Goal: Task Accomplishment & Management: Manage account settings

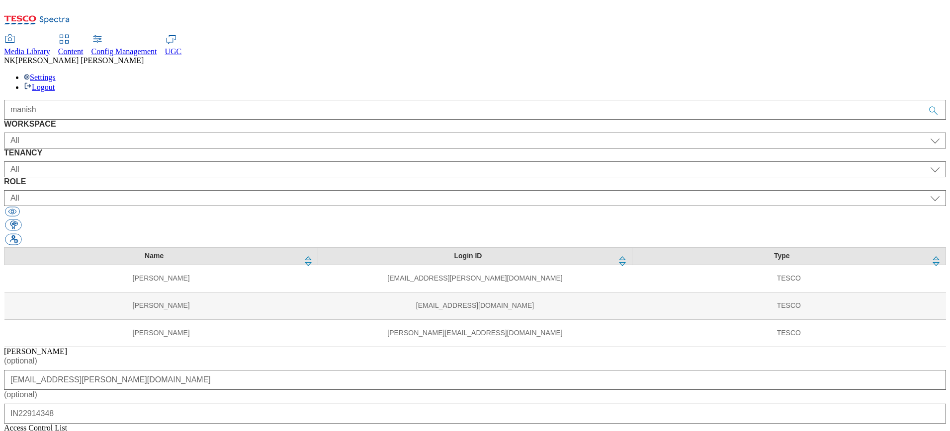
select select "UGC"
select select "ghs-roi"
select select "ugc_admin"
select select "UGC"
select select "ghs-uk"
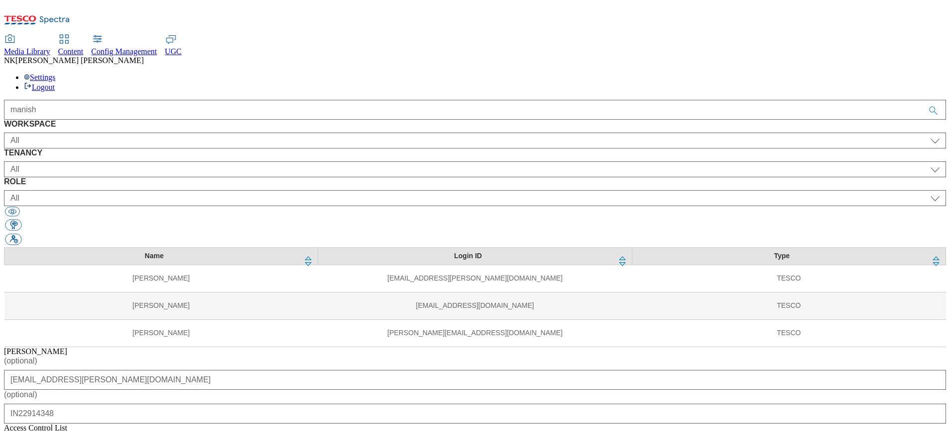
select select "ugc_admin"
select select "UGC"
select select "clubcard-boost-uk"
select select "ugc_admin"
select select "Media"
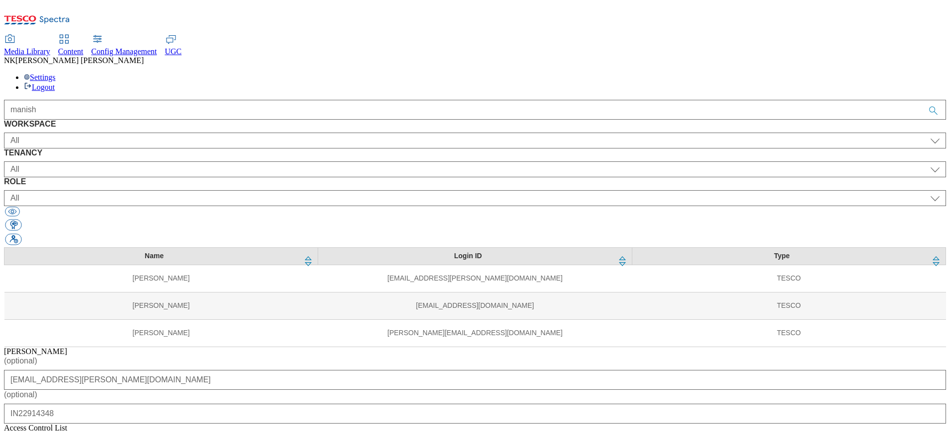
select select "flare-mca-cz"
select select "media_admin"
select select "Media"
select select "flare-ghs-mktg"
select select "media_admin"
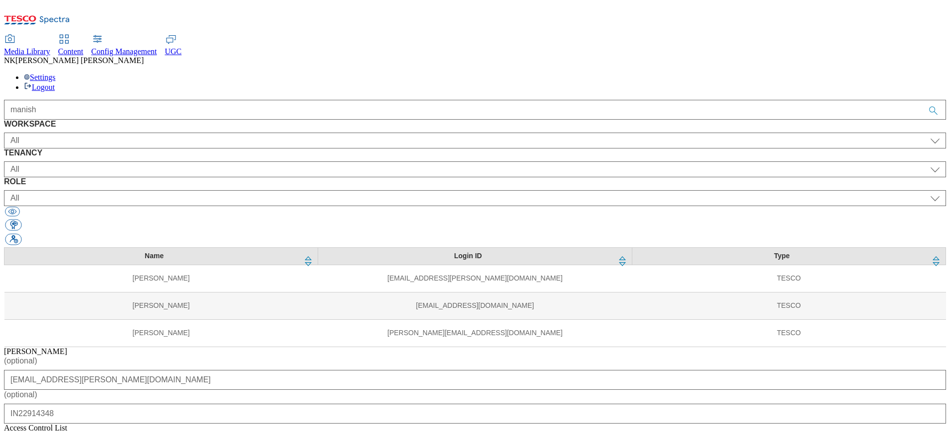
select select "Media"
select select "flare-test"
select select "media_admin"
select select "Media"
select select "media_admin"
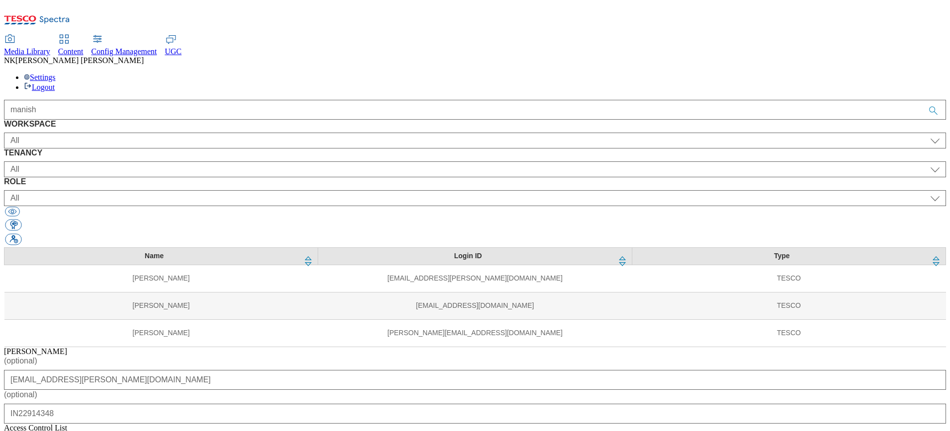
select select "Spectra"
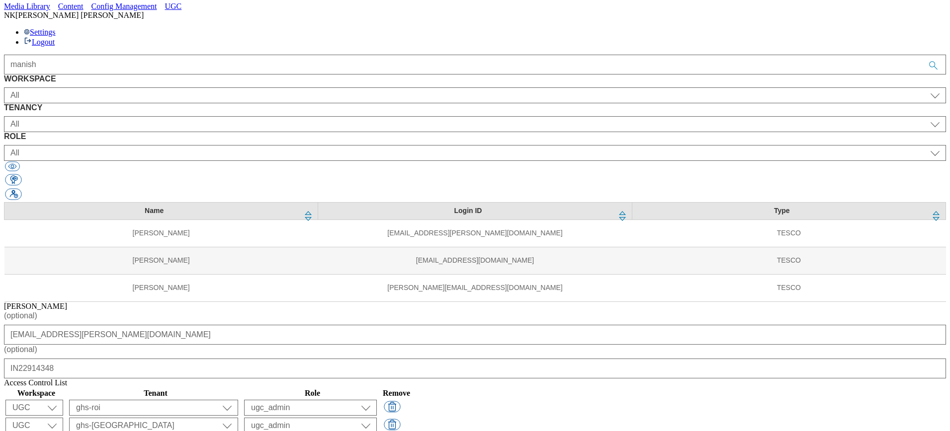
drag, startPoint x: 557, startPoint y: 44, endPoint x: 276, endPoint y: 16, distance: 281.8
click at [556, 55] on div "manish" at bounding box center [475, 65] width 942 height 20
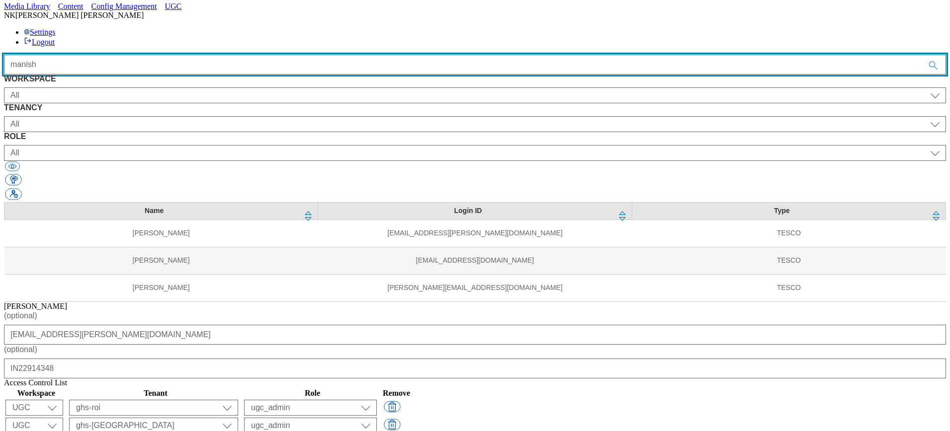
click at [663, 55] on input "manish" at bounding box center [475, 65] width 942 height 20
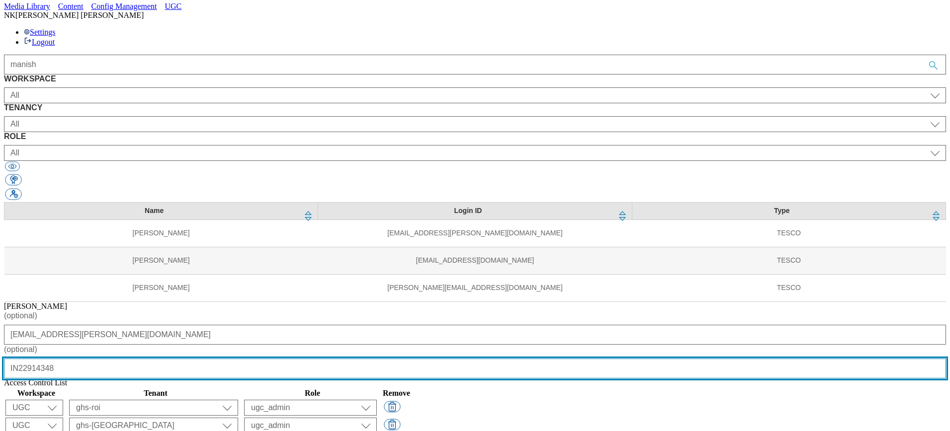
click at [571, 359] on input "IN22914348" at bounding box center [475, 369] width 942 height 20
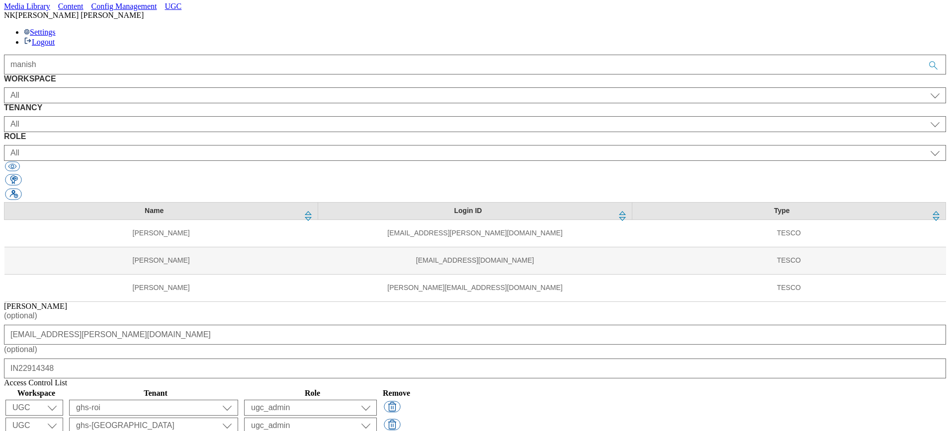
click at [317, 204] on div "Name Login ID Type Manish Patti manish.patti@tesco.com TESCO Manish Dawash mani…" at bounding box center [475, 252] width 942 height 100
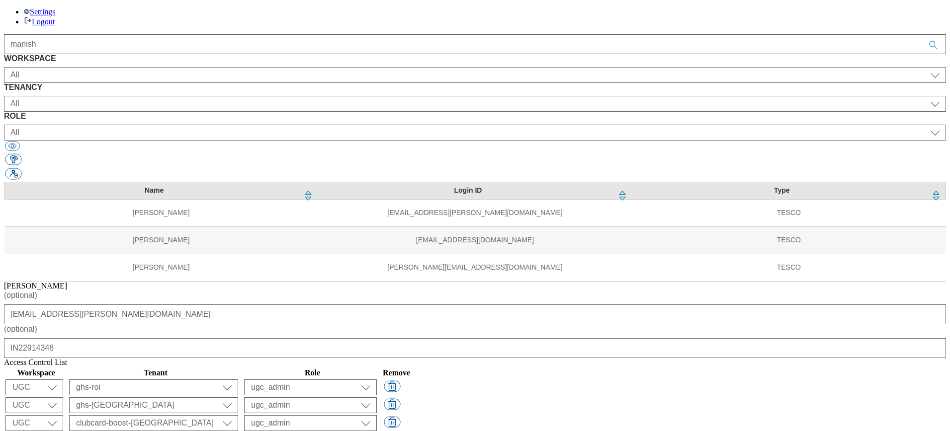
scroll to position [68, 0]
click at [307, 258] on div "Name Login ID Type Manish Patti manish.patti@tesco.com TESCO Manish Dawash mani…" at bounding box center [475, 230] width 942 height 100
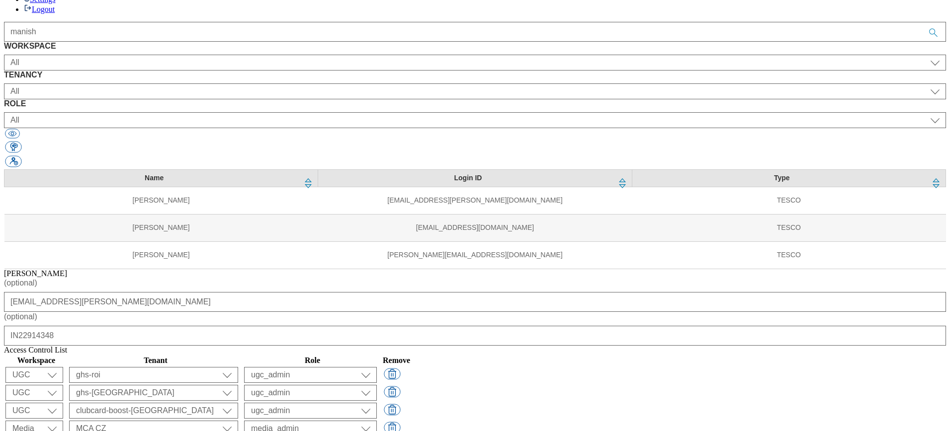
scroll to position [90, 0]
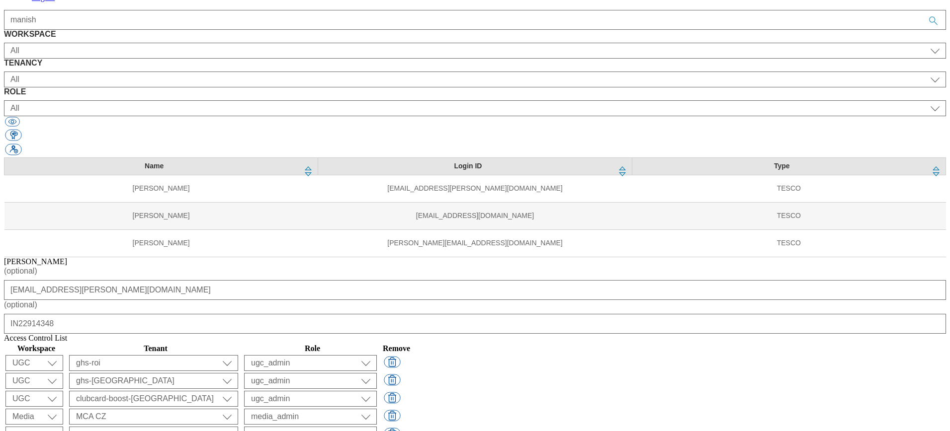
click at [284, 236] on div "Name Login ID Type Manish Patti manish.patti@tesco.com TESCO Manish Dawash mani…" at bounding box center [475, 208] width 942 height 100
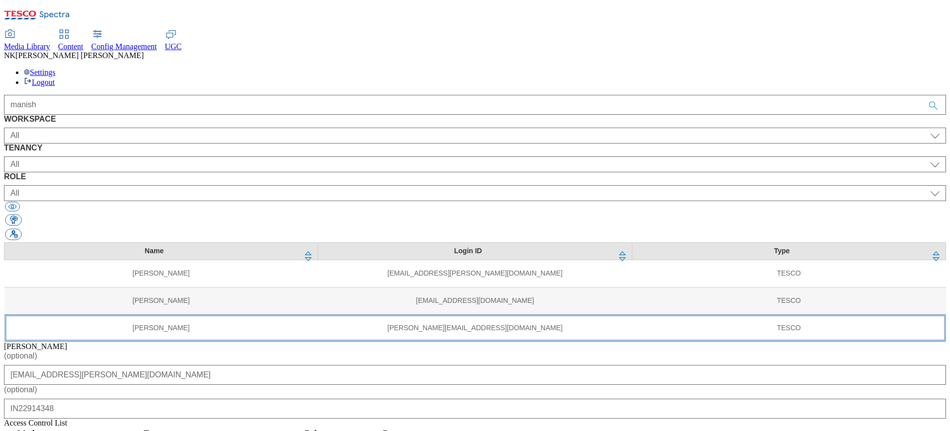
scroll to position [0, 0]
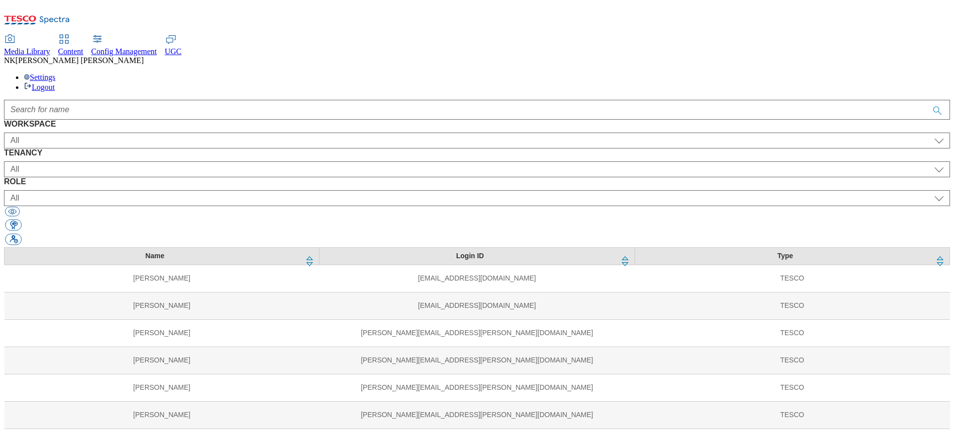
scroll to position [87, 0]
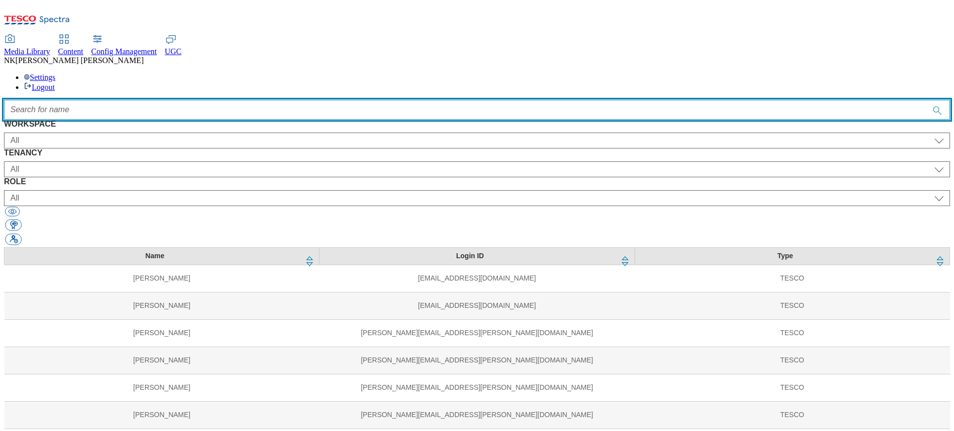
click at [355, 100] on input "Accessible label text" at bounding box center [477, 110] width 946 height 20
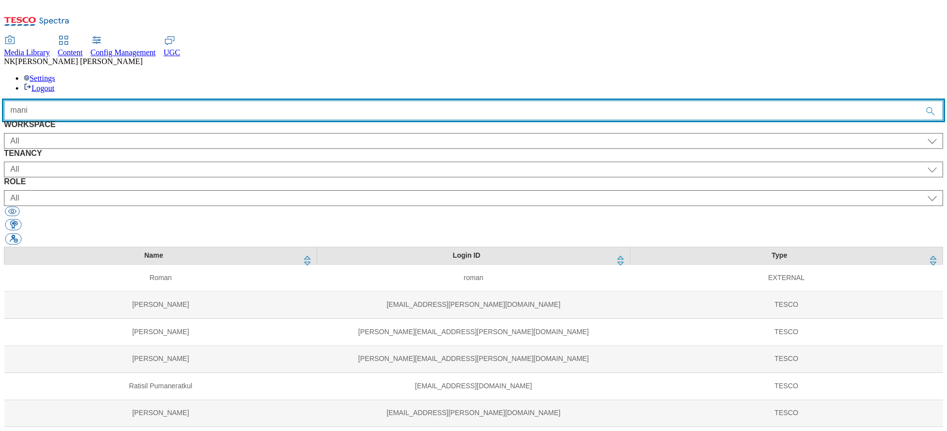
scroll to position [0, 0]
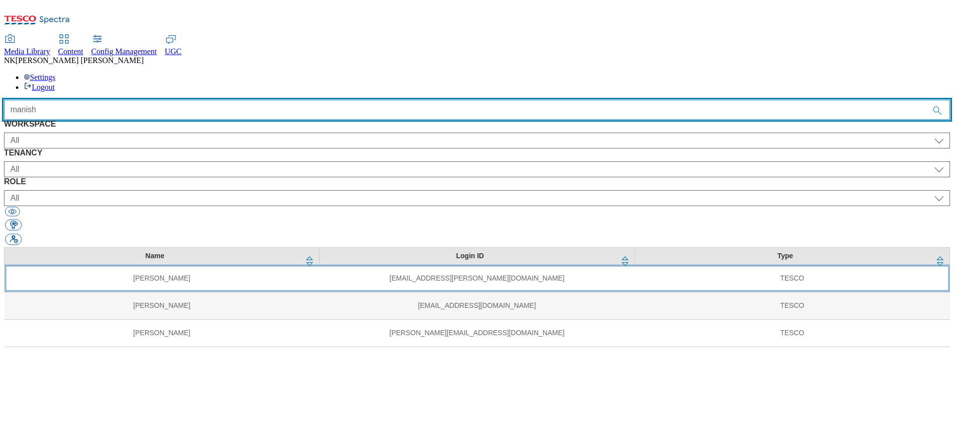
type input "manish"
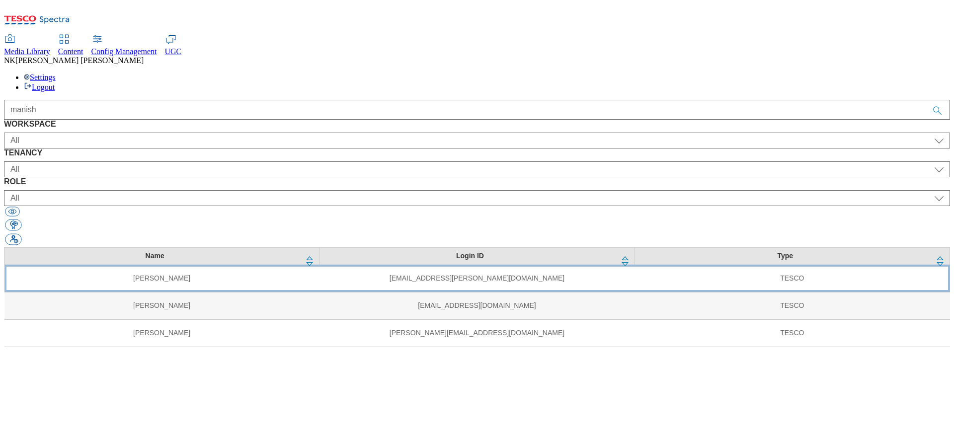
click at [433, 265] on td "manish.patti@tesco.com" at bounding box center [477, 278] width 315 height 27
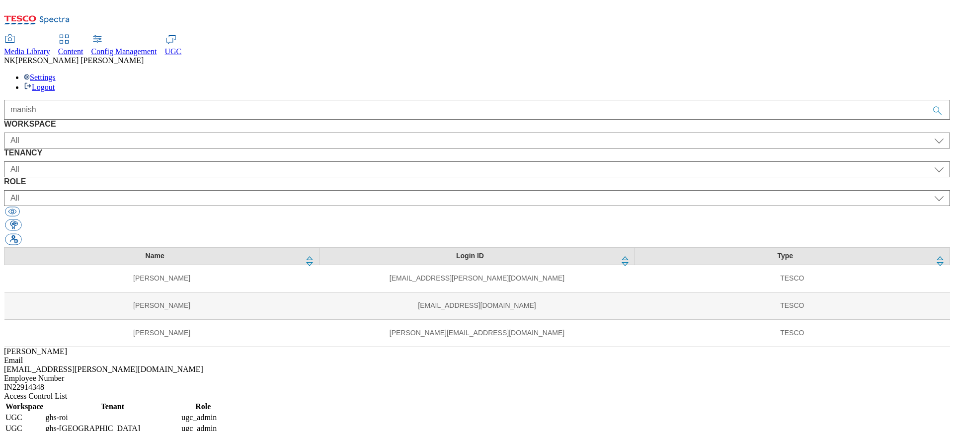
select select "UGC"
select select "ghs-roi"
select select "ugc_admin"
select select "UGC"
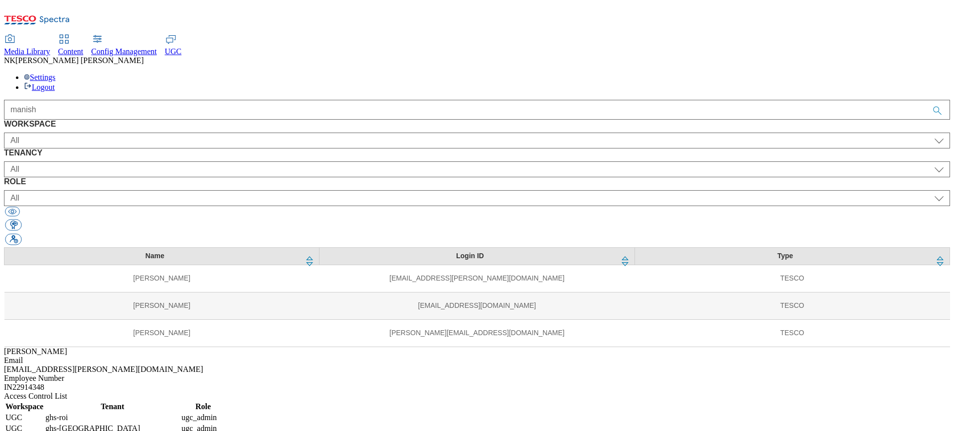
select select "ghs-uk"
select select "ugc_admin"
select select "UGC"
select select "clubcard-boost-uk"
select select "ugc_admin"
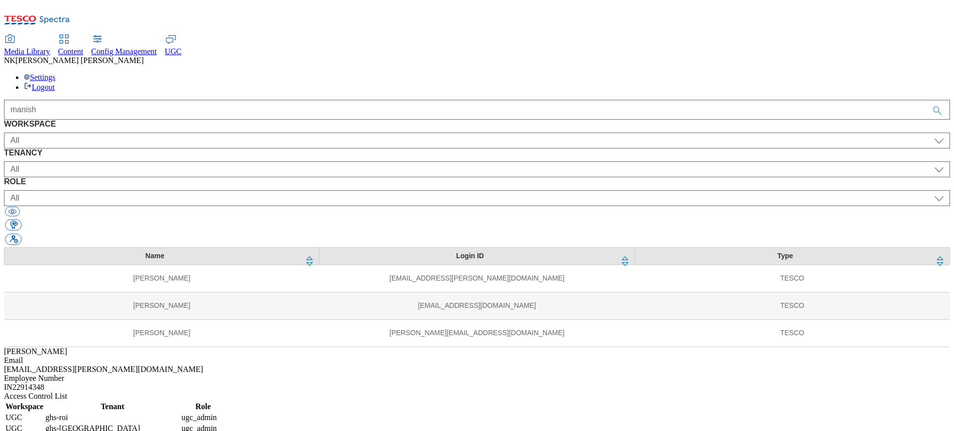
select select "Media"
select select "flare-mca-cz"
select select "media_admin"
select select "Media"
select select "flare-ghs-mktg"
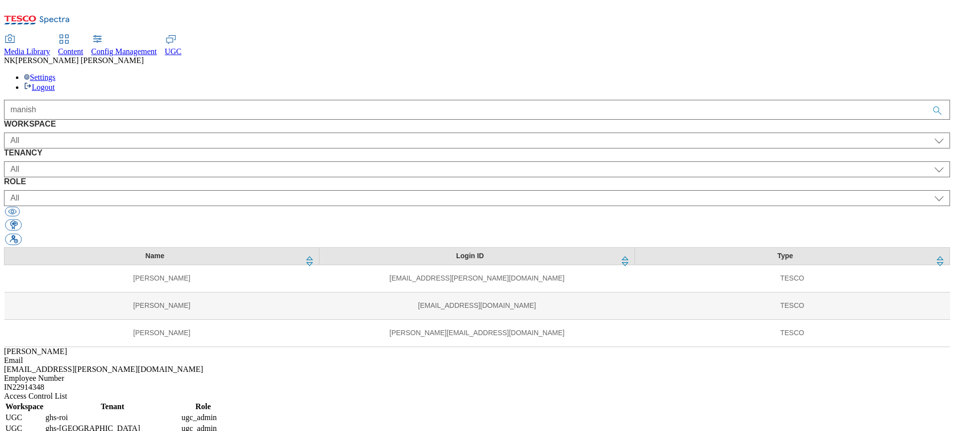
select select "media_admin"
select select "Media"
select select "flare-test"
select select "media_admin"
select select "Media"
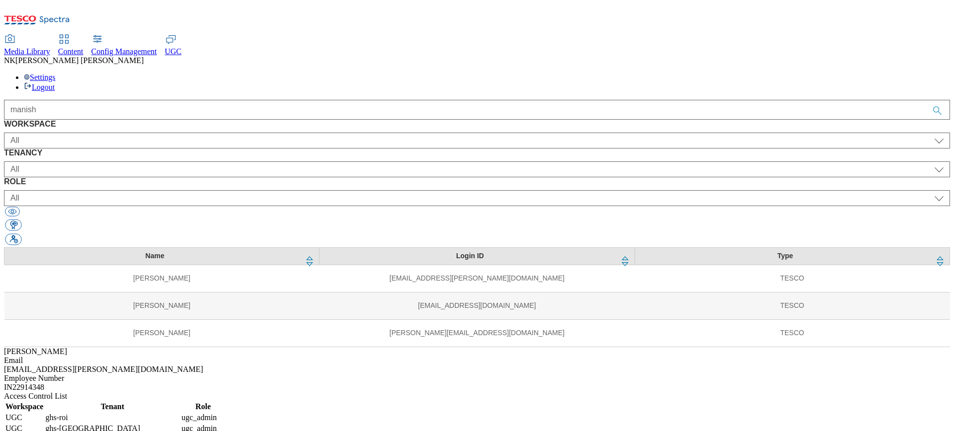
select select "media_admin"
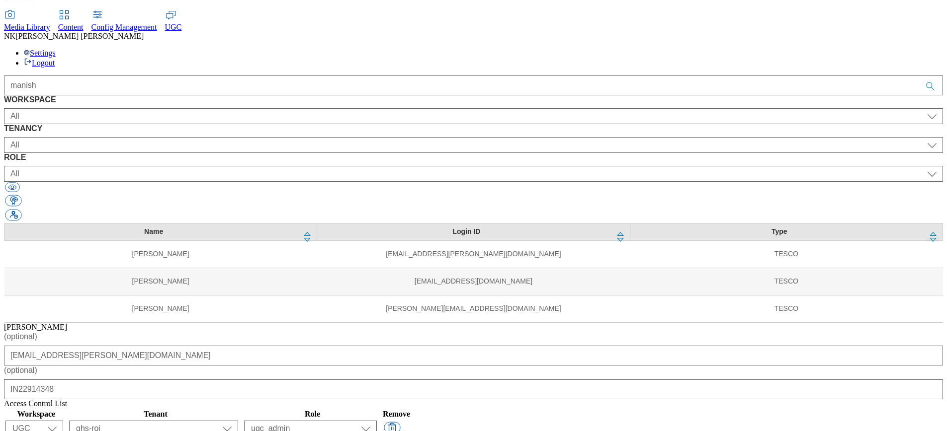
scroll to position [45, 0]
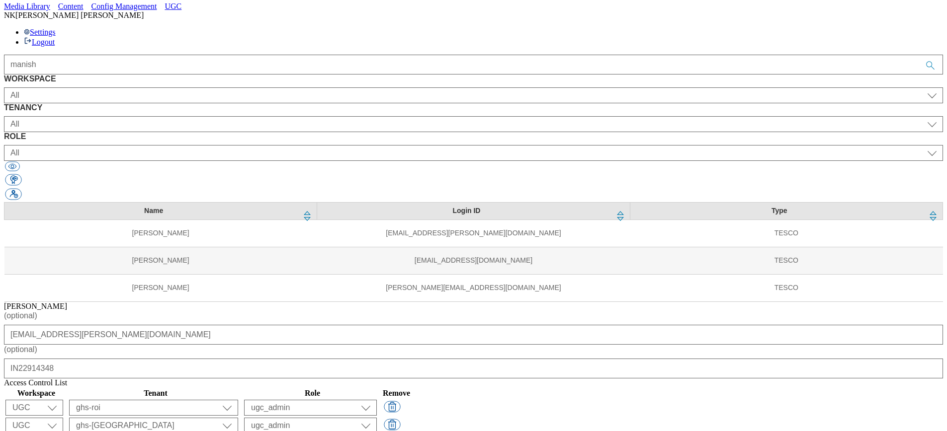
drag, startPoint x: 533, startPoint y: 413, endPoint x: 512, endPoint y: 413, distance: 20.4
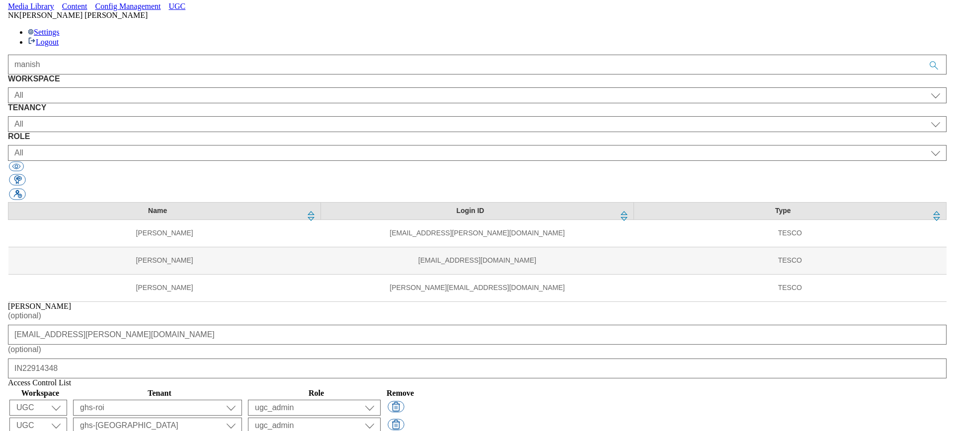
scroll to position [0, 0]
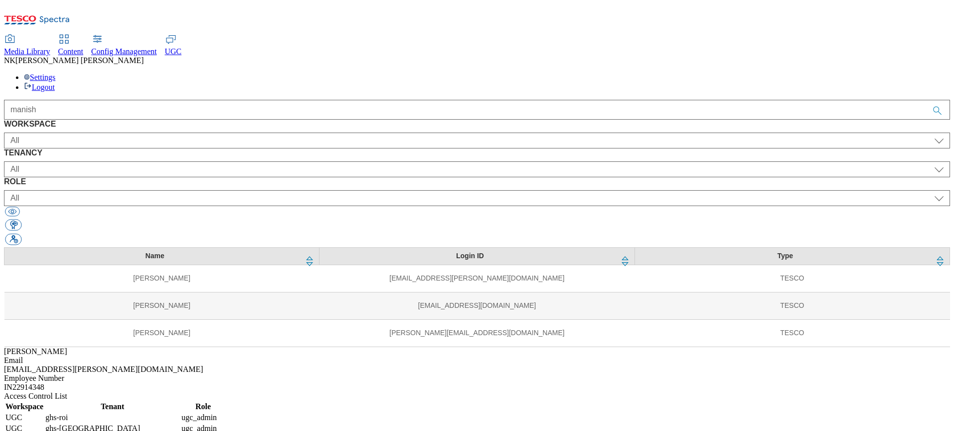
click at [50, 47] on div "Media Library" at bounding box center [27, 51] width 46 height 9
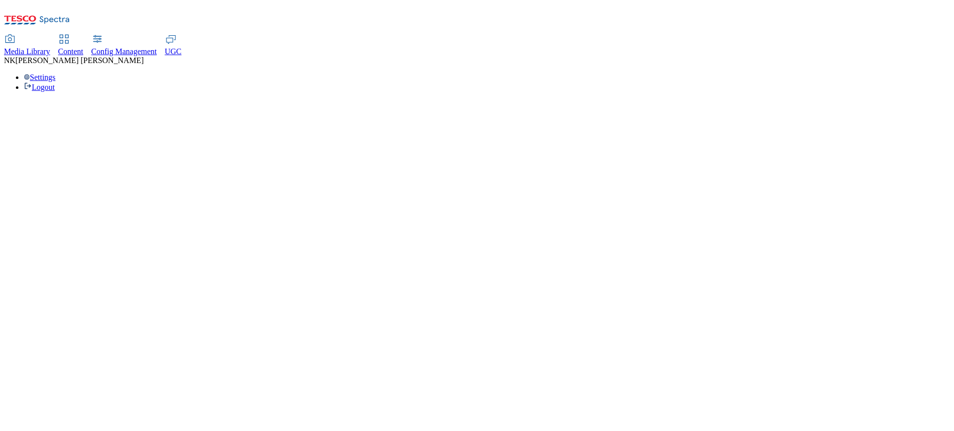
click at [82, 97] on html "Icons icon_account icon_add icon_backward_link icon_basket icon_benefits icon_c…" at bounding box center [477, 50] width 954 height 100
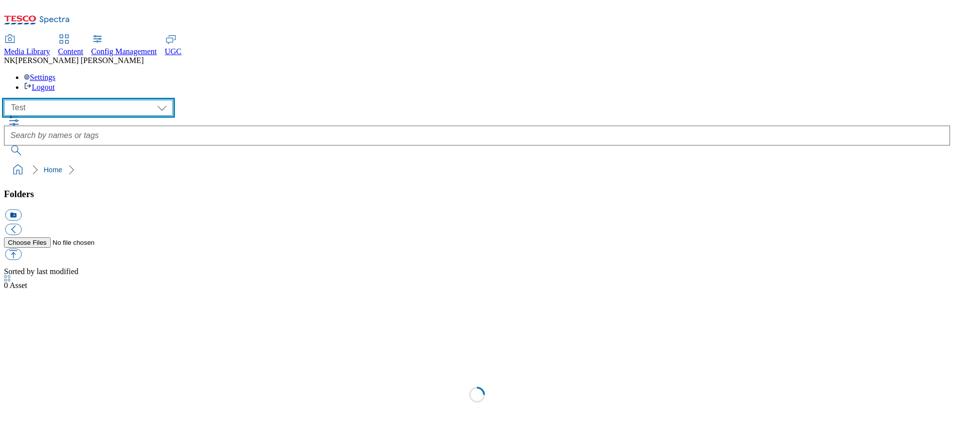
click at [55, 100] on select "All all CE Clubcard Boost UK Clubcard Marketing Clubcard ROI clubcard-boost-uk …" at bounding box center [88, 108] width 169 height 16
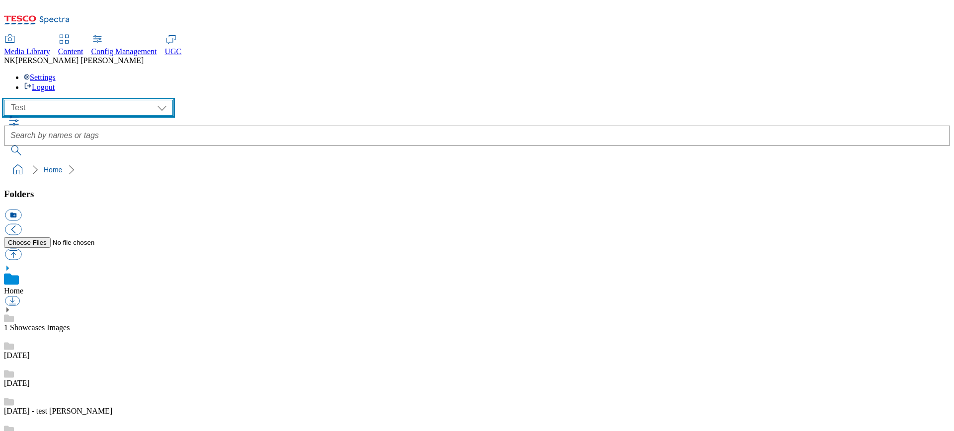
click at [7, 100] on select "All all CE Clubcard Boost UK Clubcard Marketing Clubcard ROI clubcard-boost-uk …" at bounding box center [88, 108] width 169 height 16
click at [260, 100] on div "( optional ) All all CE Clubcard Boost UK Clubcard Marketing Clubcard ROI clubc…" at bounding box center [477, 108] width 946 height 16
click at [83, 100] on select "All all CE Clubcard Boost UK Clubcard Marketing Clubcard ROI clubcard-boost-uk …" at bounding box center [88, 108] width 169 height 16
click at [7, 100] on select "All all CE Clubcard Boost UK Clubcard Marketing Clubcard ROI clubcard-boost-uk …" at bounding box center [88, 108] width 169 height 16
click at [243, 100] on div "( optional ) All all CE Clubcard Boost UK Clubcard Marketing Clubcard ROI clubc…" at bounding box center [477, 108] width 946 height 16
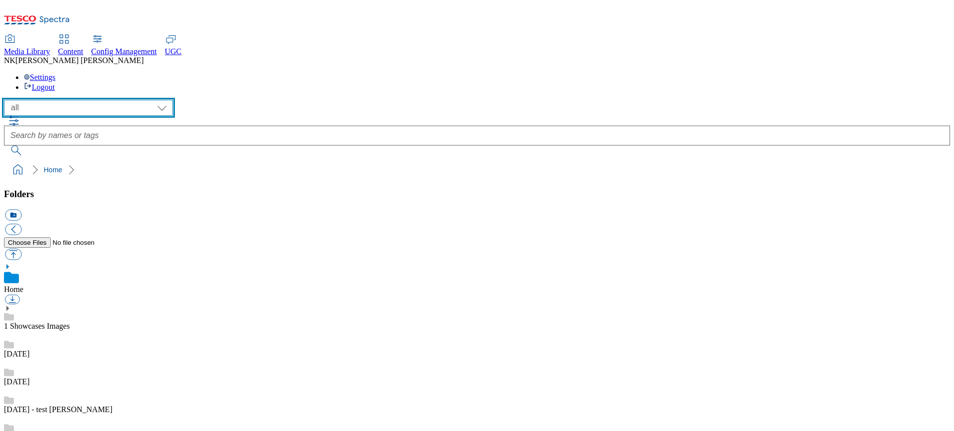
click at [98, 100] on select "All all CE Clubcard Boost UK Clubcard Marketing Clubcard ROI clubcard-boost-uk …" at bounding box center [88, 108] width 169 height 16
click at [7, 100] on select "All all CE Clubcard Boost UK Clubcard Marketing Clubcard ROI clubcard-boost-uk …" at bounding box center [88, 108] width 169 height 16
click at [219, 100] on div "( optional ) All all CE Clubcard Boost UK Clubcard Marketing Clubcard ROI clubc…" at bounding box center [477, 108] width 946 height 16
click at [212, 100] on div "( optional ) All all CE Clubcard Boost UK Clubcard Marketing Clubcard ROI clubc…" at bounding box center [477, 108] width 946 height 16
click at [89, 100] on select "All all CE Clubcard Boost UK Clubcard Marketing Clubcard ROI clubcard-boost-uk …" at bounding box center [88, 108] width 169 height 16
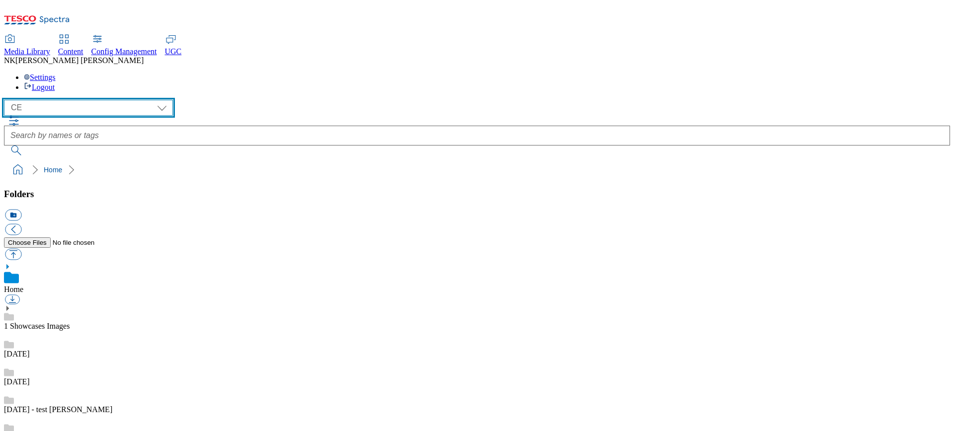
select select "flare-clubcard-mktg"
click at [7, 100] on select "All all CE Clubcard Boost UK Clubcard Marketing Clubcard ROI clubcard-boost-uk …" at bounding box center [88, 108] width 169 height 16
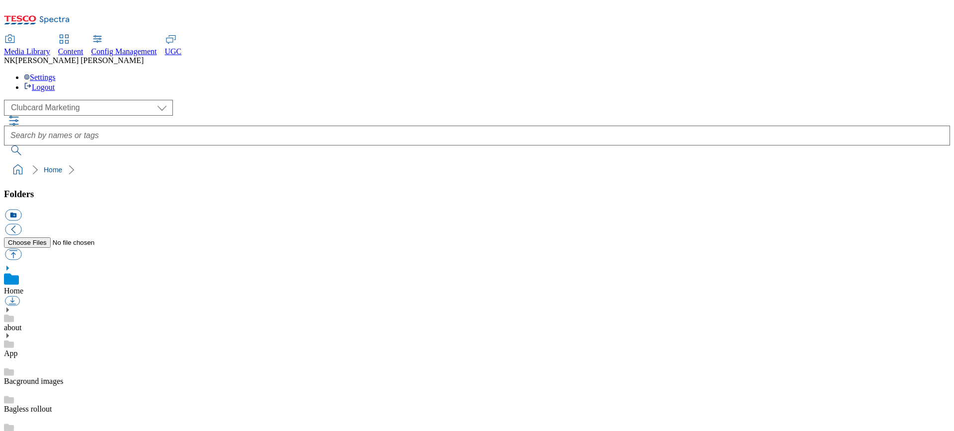
click at [234, 100] on div "( optional ) All all CE Clubcard Boost UK Clubcard Marketing Clubcard ROI clubc…" at bounding box center [477, 108] width 946 height 16
click at [110, 100] on select "All all CE Clubcard Boost UK Clubcard Marketing Clubcard ROI clubcard-boost-uk …" at bounding box center [88, 108] width 169 height 16
click at [897, 56] on div "NK Nitish Kumar Settings Logout" at bounding box center [477, 74] width 946 height 36
click at [889, 56] on div "NK Nitish Kumar" at bounding box center [477, 60] width 946 height 9
click at [896, 56] on div "NK Nitish Kumar" at bounding box center [477, 60] width 946 height 9
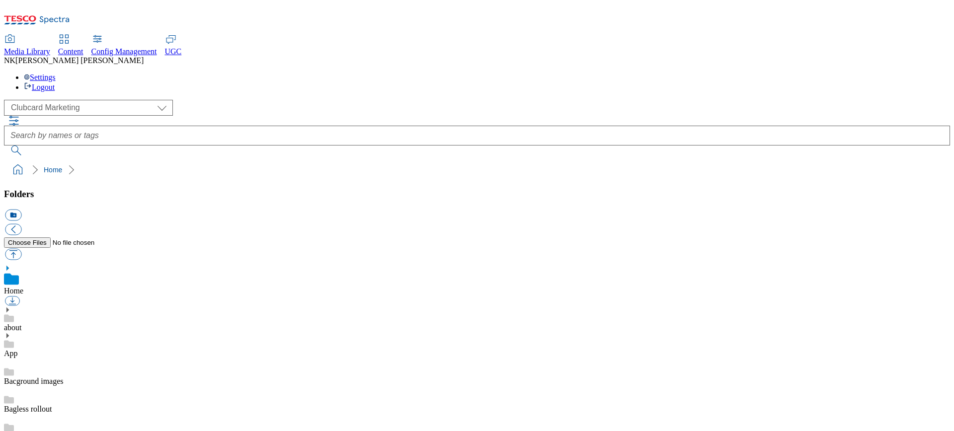
click at [144, 56] on span "Nitish Kumar" at bounding box center [79, 60] width 128 height 8
select select "flare-clubcard-mktg"
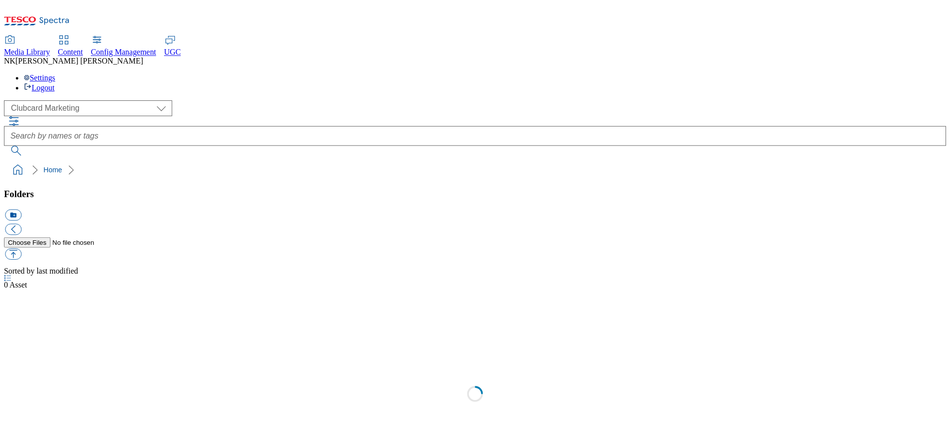
scroll to position [0, 0]
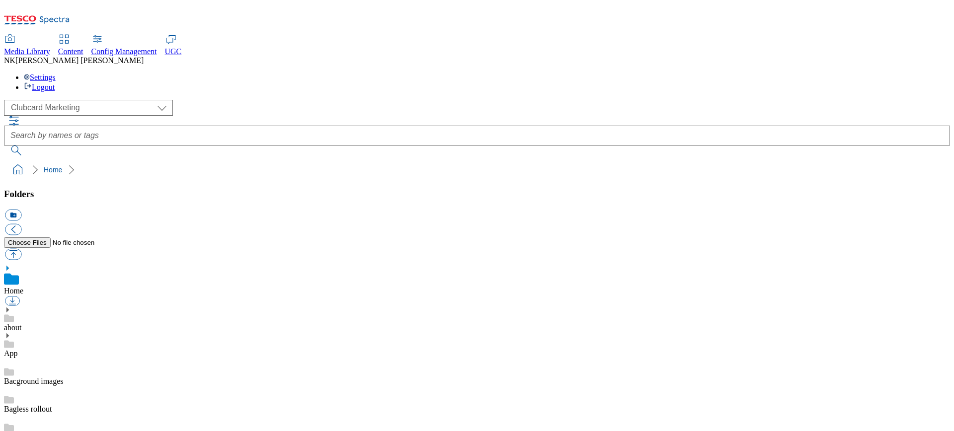
click at [914, 73] on div "Settings Logout" at bounding box center [477, 82] width 946 height 19
click at [30, 74] on icon at bounding box center [27, 77] width 6 height 6
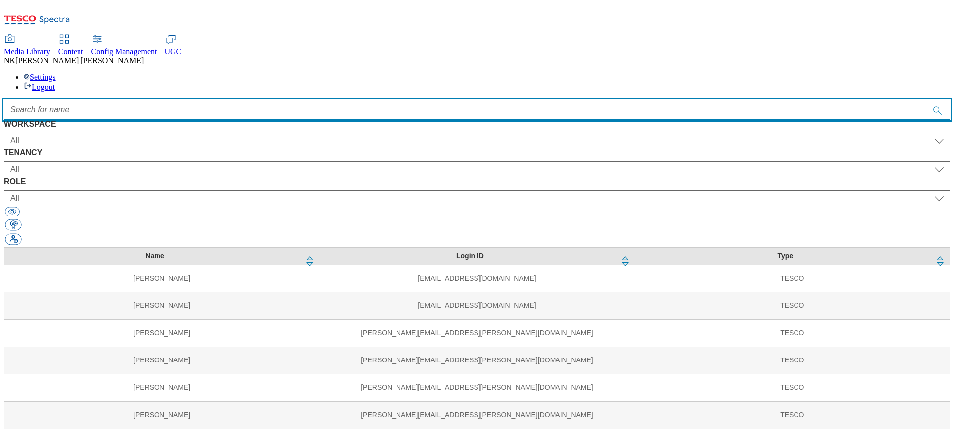
click at [331, 100] on input "Accessible label text" at bounding box center [477, 110] width 946 height 20
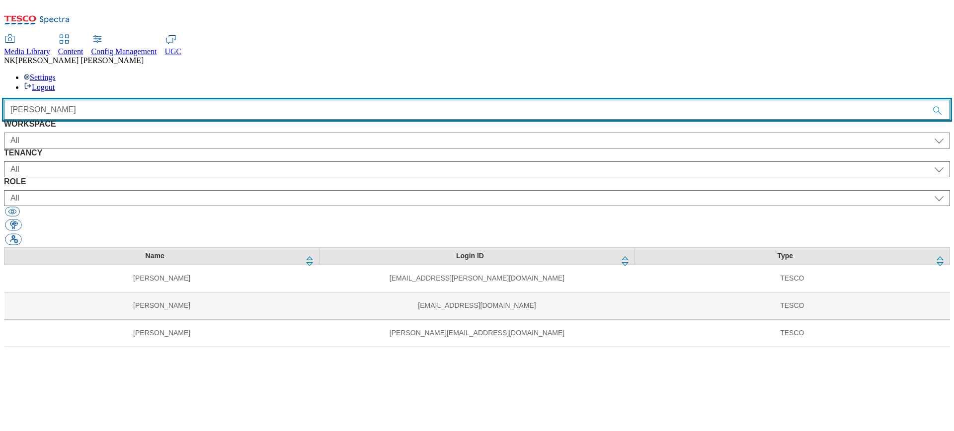
type input "manis"
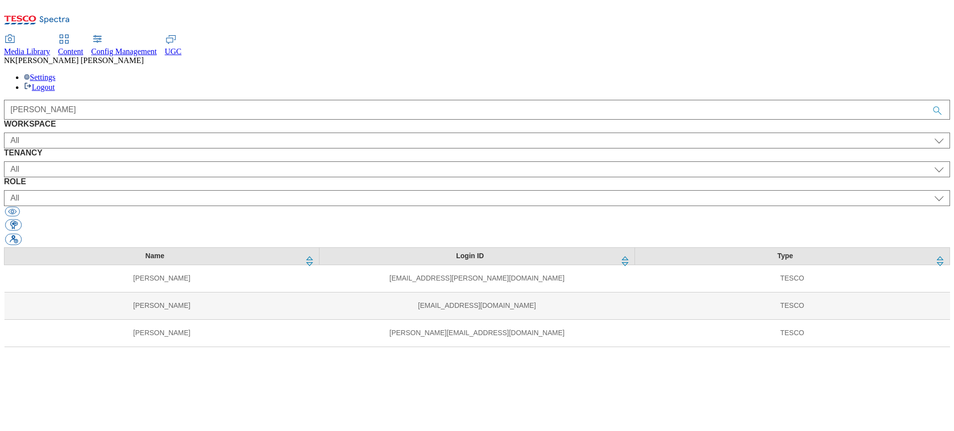
click at [260, 248] on th "Name" at bounding box center [161, 256] width 315 height 17
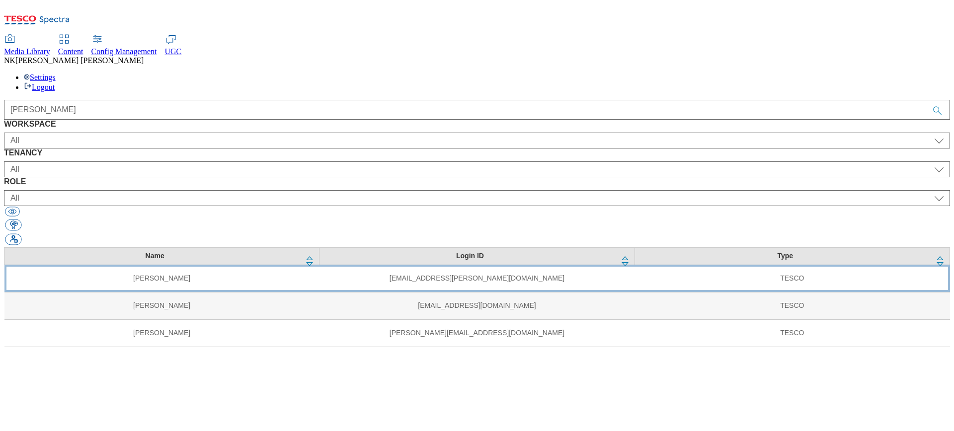
click at [268, 265] on td "Manish Patti" at bounding box center [161, 278] width 315 height 27
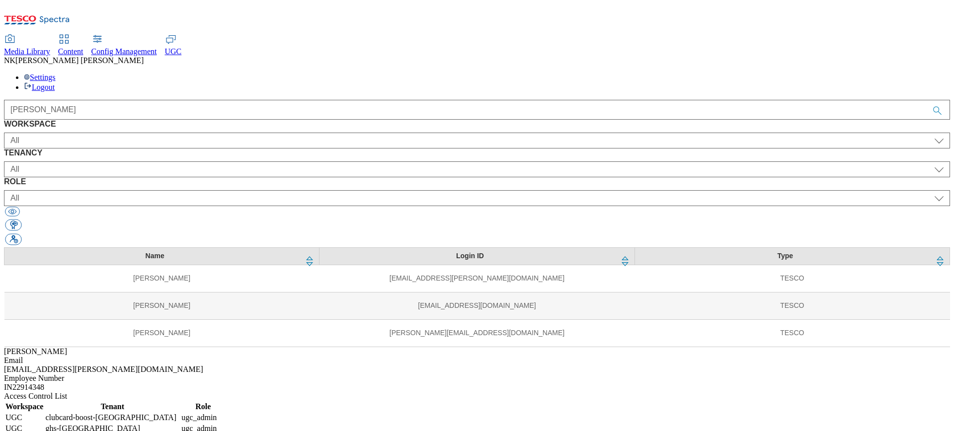
click at [475, 334] on div "Name Login ID Type Manish Patti manish.patti@tesco.com TESCO Manish Dawash mani…" at bounding box center [477, 298] width 946 height 100
drag, startPoint x: 674, startPoint y: 295, endPoint x: 897, endPoint y: 284, distance: 223.5
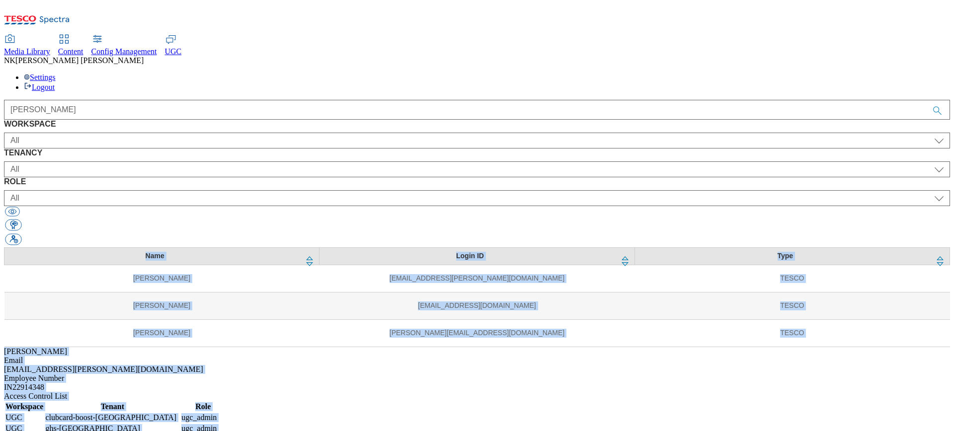
drag, startPoint x: 888, startPoint y: 296, endPoint x: 562, endPoint y: 307, distance: 326.3
click at [557, 310] on div "Name Login ID Type Manish Patti manish.patti@tesco.com TESCO Manish Dawash mani…" at bounding box center [477, 407] width 946 height 318
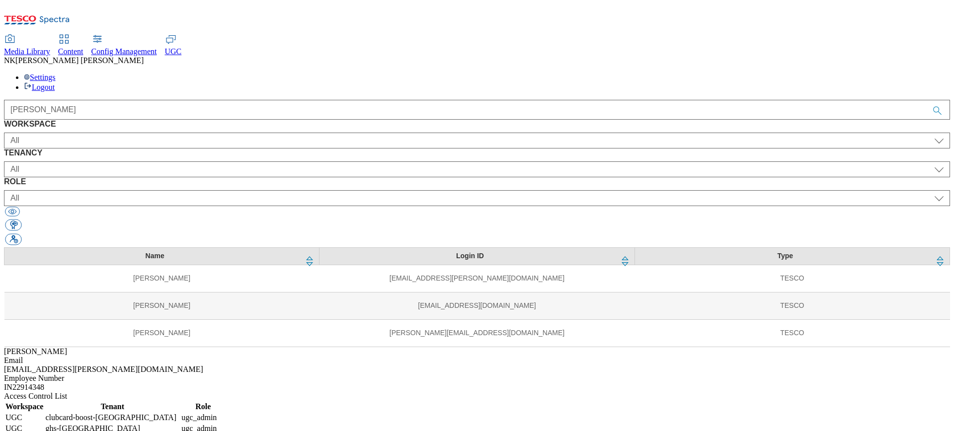
drag, startPoint x: 589, startPoint y: 296, endPoint x: 881, endPoint y: 342, distance: 296.4
drag, startPoint x: 881, startPoint y: 345, endPoint x: 573, endPoint y: 297, distance: 311.9
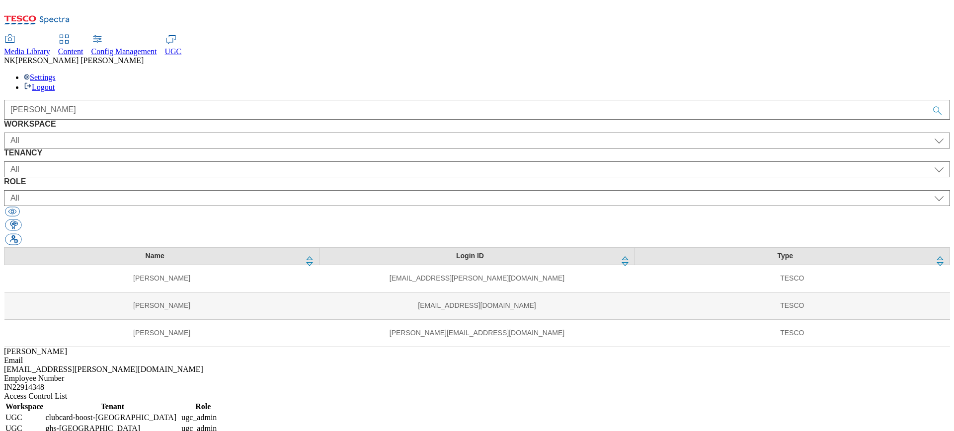
drag, startPoint x: 573, startPoint y: 297, endPoint x: 887, endPoint y: 344, distance: 317.3
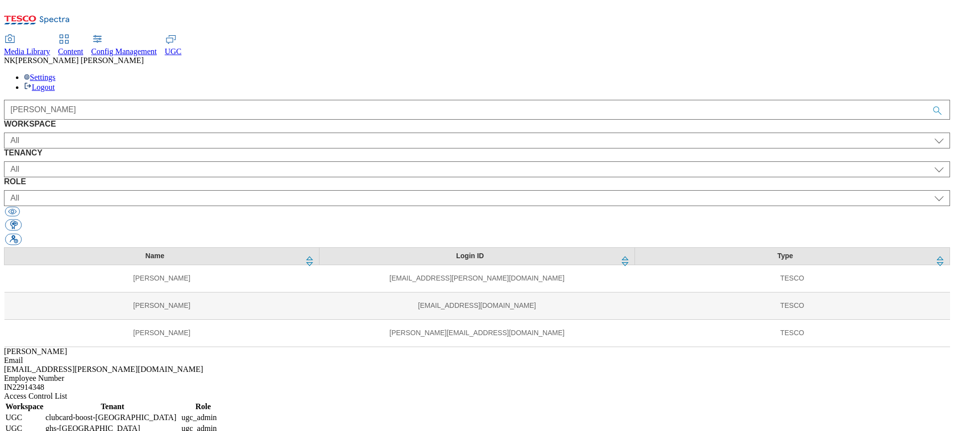
drag, startPoint x: 599, startPoint y: 321, endPoint x: 797, endPoint y: 313, distance: 198.5
drag, startPoint x: 797, startPoint y: 314, endPoint x: 718, endPoint y: 316, distance: 78.6
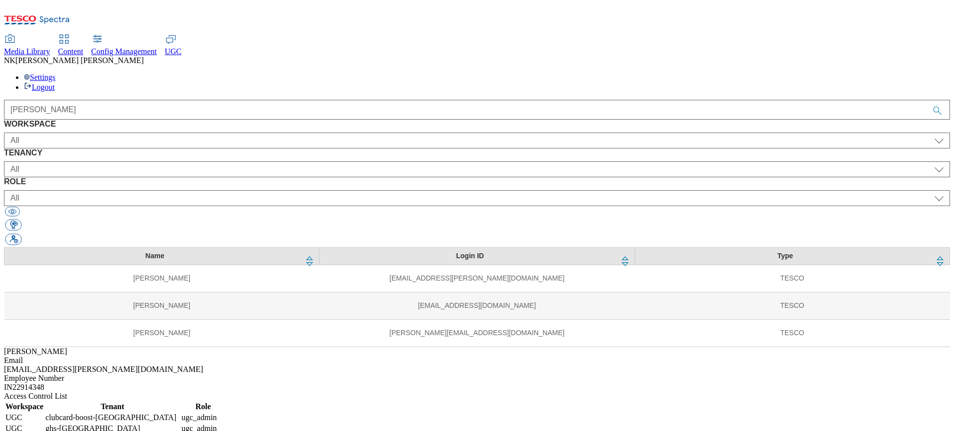
click at [433, 318] on div "Name Login ID Type Manish Patti manish.patti@tesco.com TESCO Manish Dawash mani…" at bounding box center [477, 298] width 946 height 100
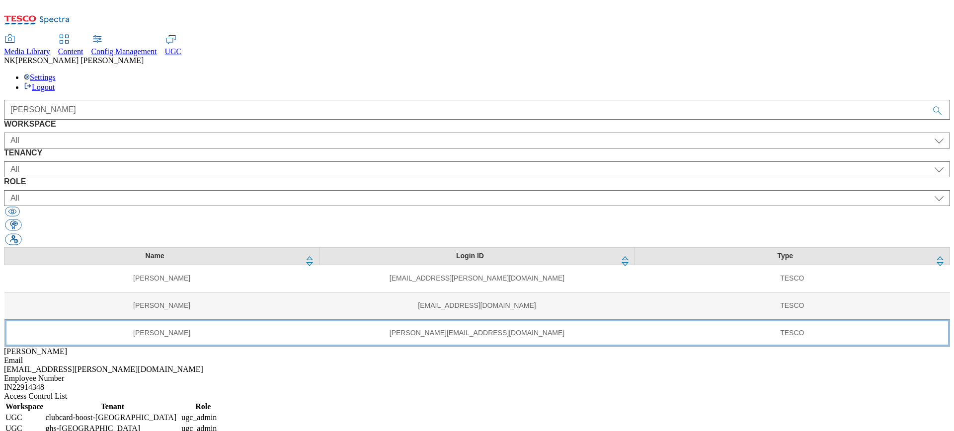
click at [320, 320] on td "manisha.yonghang@tesco.com" at bounding box center [477, 333] width 315 height 27
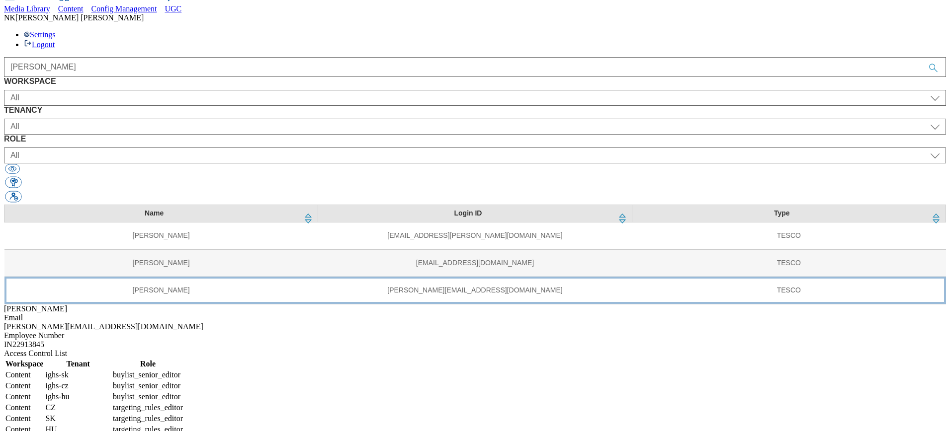
scroll to position [76, 0]
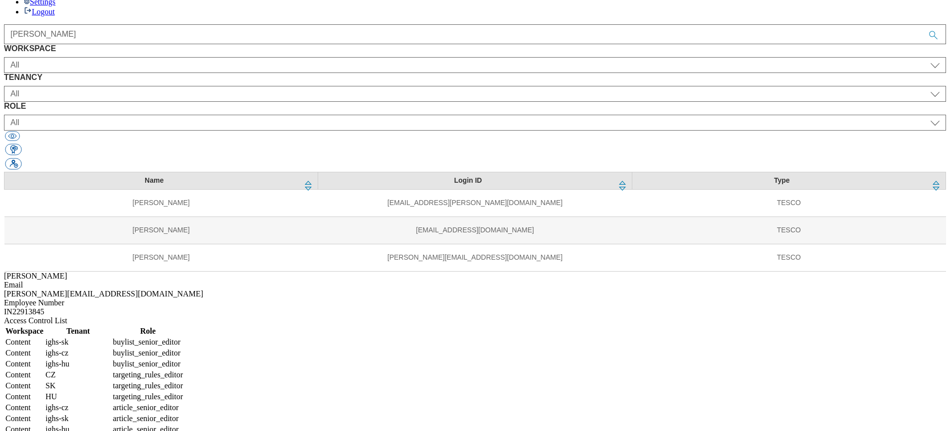
click at [498, 259] on div "Name Login ID Type Manish Patti manish.patti@tesco.com TESCO Manish Dawash mani…" at bounding box center [475, 222] width 942 height 100
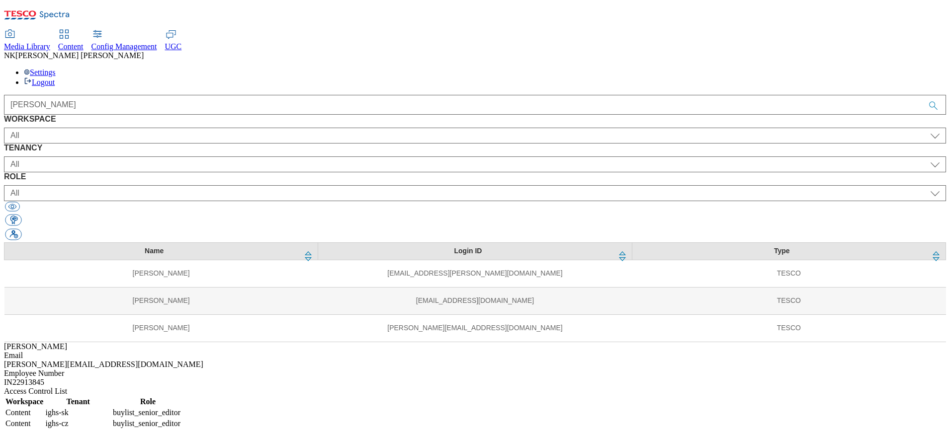
scroll to position [0, 0]
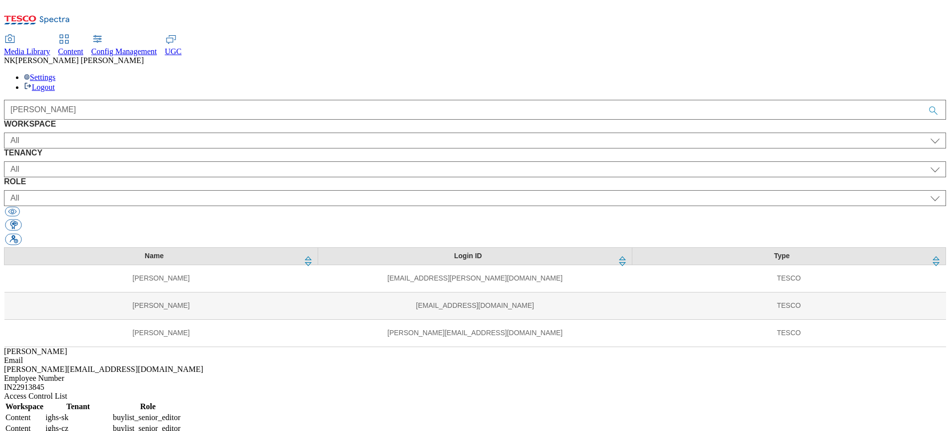
click at [761, 120] on div "WORKSPACE All Content Media Spectra UGC Config All TENANCY All ALL All all CE C…" at bounding box center [475, 184] width 942 height 128
click at [597, 383] on div "IN22913845" at bounding box center [475, 387] width 942 height 9
copy div "IN22913845"
